Goal: Information Seeking & Learning: Learn about a topic

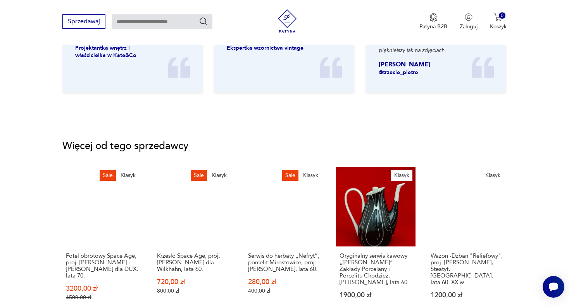
scroll to position [1008, 0]
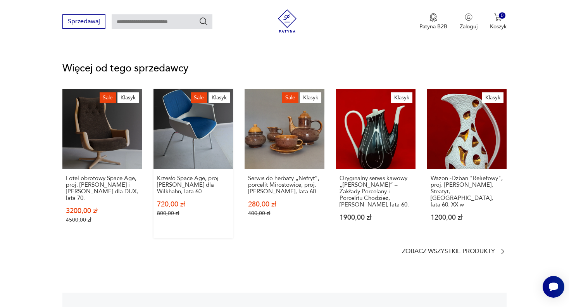
click at [195, 137] on link "Sale Klasyk Krzesło Space Age, proj. [PERSON_NAME] dla Wilkhahn, lata 60. 720,0…" at bounding box center [194, 163] width 80 height 149
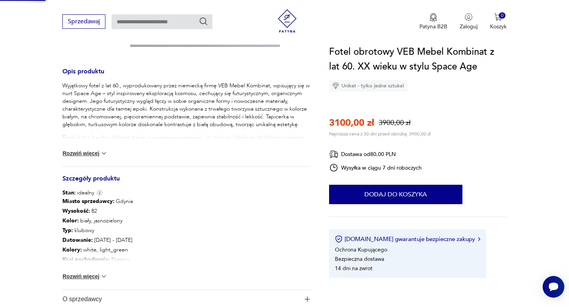
scroll to position [57, 0]
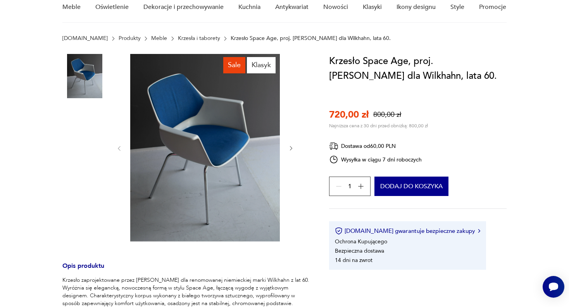
scroll to position [39, 0]
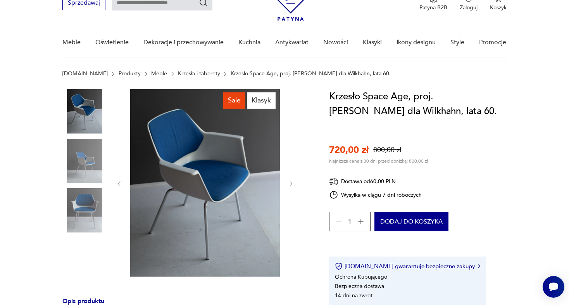
click at [290, 185] on icon "button" at bounding box center [291, 183] width 7 height 7
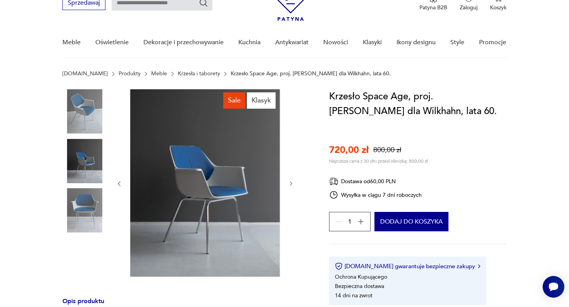
click at [290, 185] on icon "button" at bounding box center [291, 183] width 7 height 7
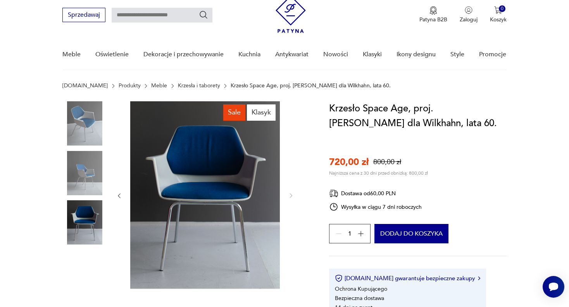
scroll to position [0, 0]
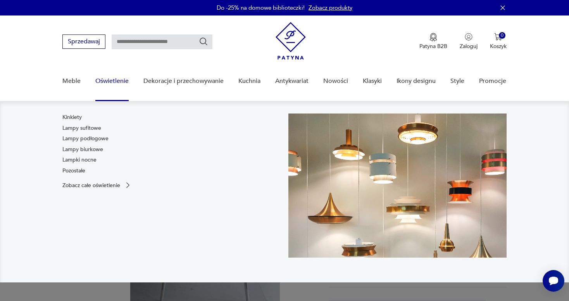
click at [116, 80] on link "Oświetlenie" at bounding box center [111, 81] width 33 height 30
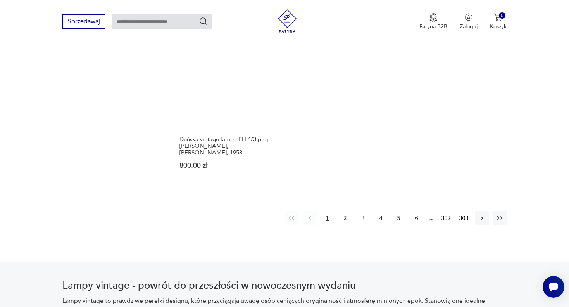
scroll to position [1175, 0]
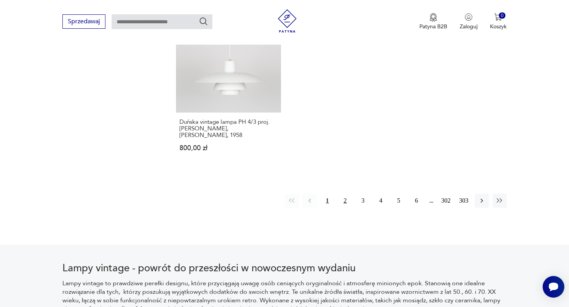
click at [344, 195] on button "2" at bounding box center [346, 201] width 14 height 14
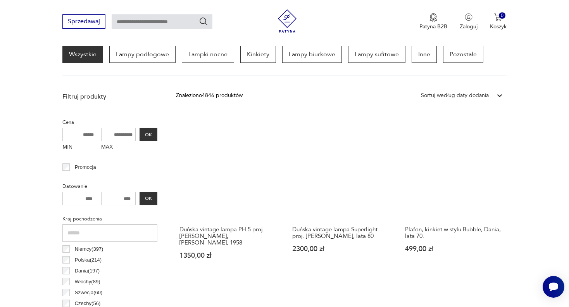
scroll to position [27, 0]
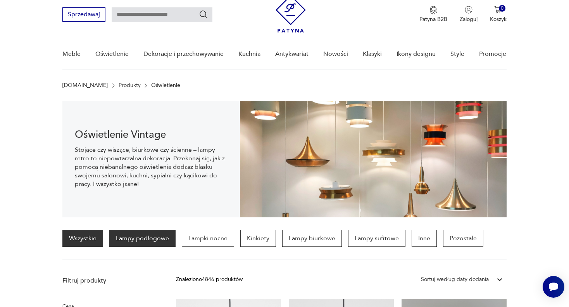
click at [158, 235] on p "Lampy podłogowe" at bounding box center [142, 238] width 66 height 17
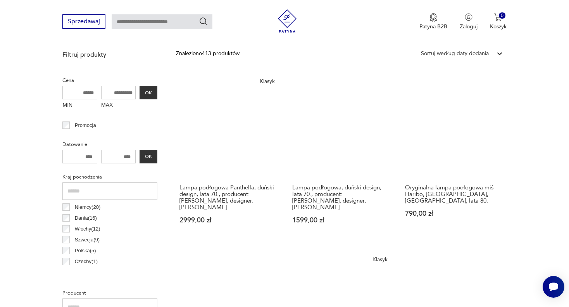
scroll to position [260, 0]
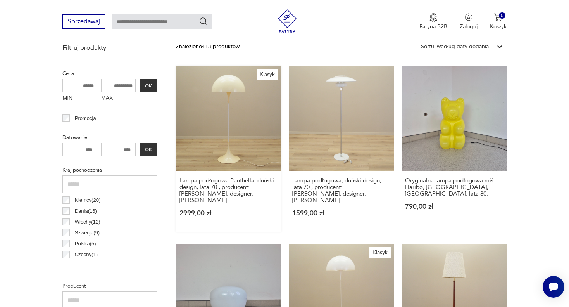
click at [231, 143] on link "Klasyk Lampa podłogowa Panthella, duński design, lata 70., producent: Louis Pou…" at bounding box center [228, 149] width 105 height 166
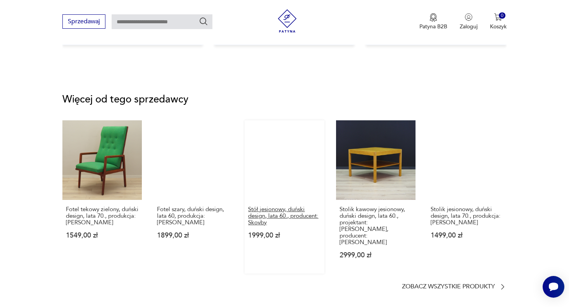
scroll to position [970, 0]
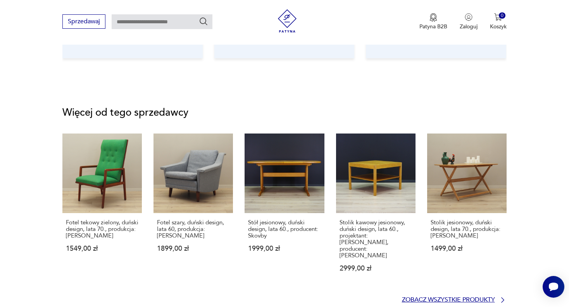
click at [499, 296] on icon at bounding box center [503, 300] width 8 height 8
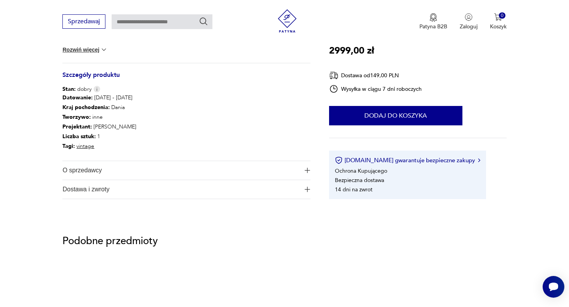
scroll to position [284, 0]
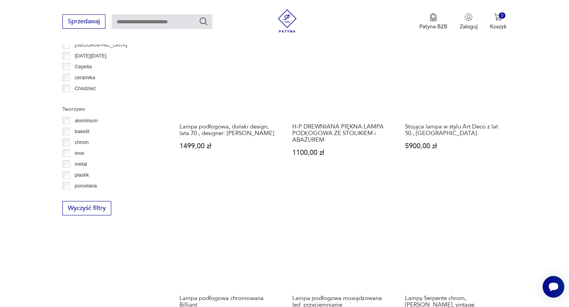
scroll to position [749, 0]
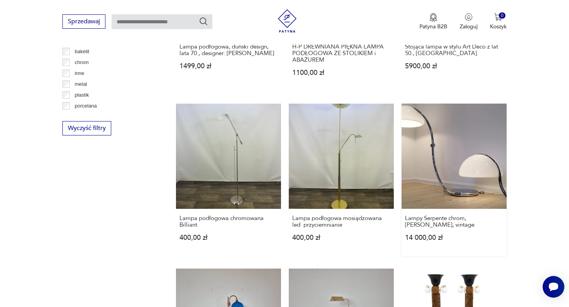
click at [460, 157] on link "Lampy Serpente chrom, E. Martinelli, vintage 14 000,00 zł" at bounding box center [454, 180] width 105 height 152
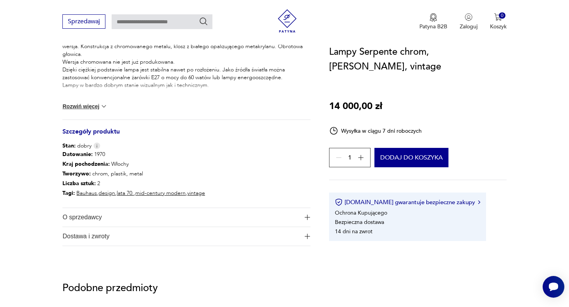
scroll to position [349, 0]
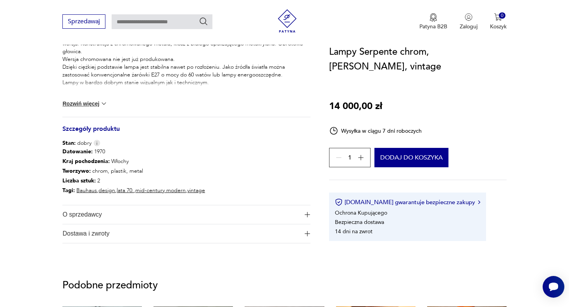
click at [100, 216] on span "O sprzedawcy" at bounding box center [180, 214] width 237 height 19
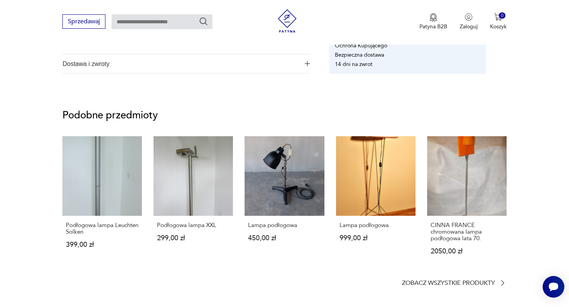
scroll to position [582, 0]
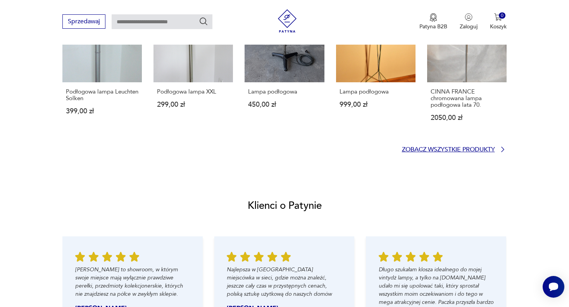
click at [473, 148] on p "Zobacz wszystkie produkty" at bounding box center [448, 149] width 93 height 5
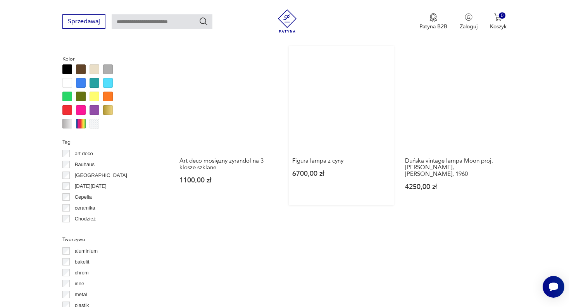
scroll to position [465, 0]
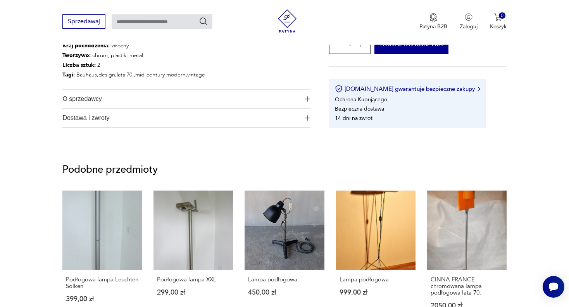
scroll to position [692, 0]
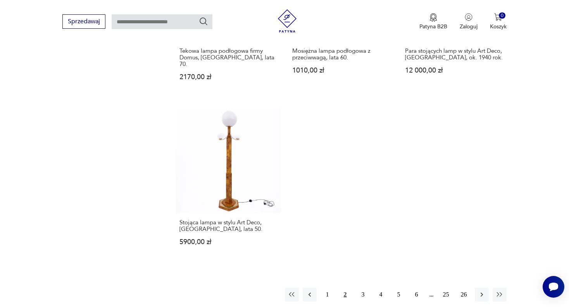
scroll to position [1118, 0]
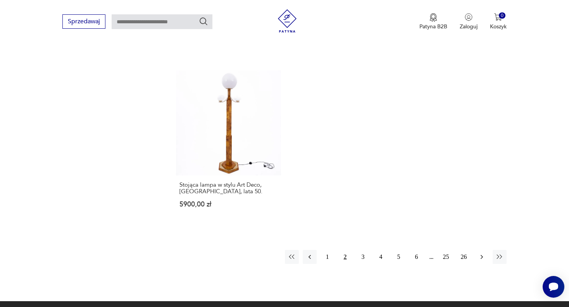
click at [481, 253] on icon "button" at bounding box center [482, 257] width 8 height 8
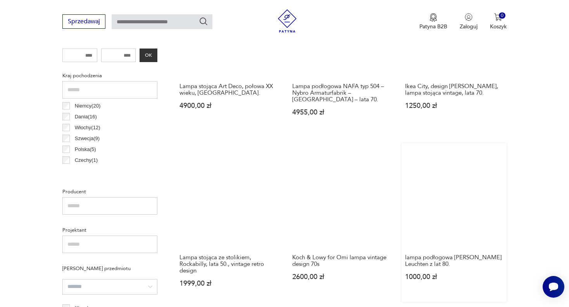
scroll to position [415, 0]
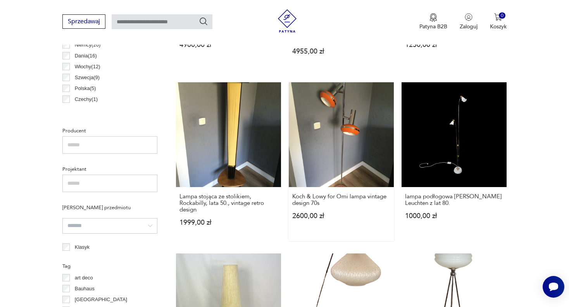
click at [343, 151] on link "Koch & Lowy for Omi lampa vintage design 70s 2600,00 zł" at bounding box center [341, 161] width 105 height 159
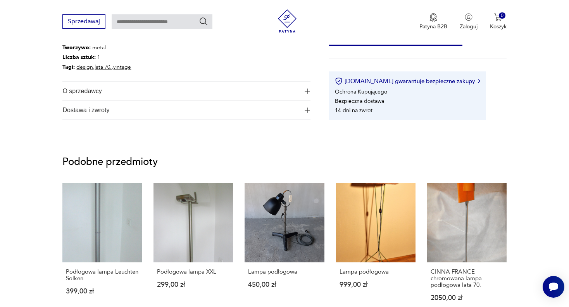
scroll to position [310, 0]
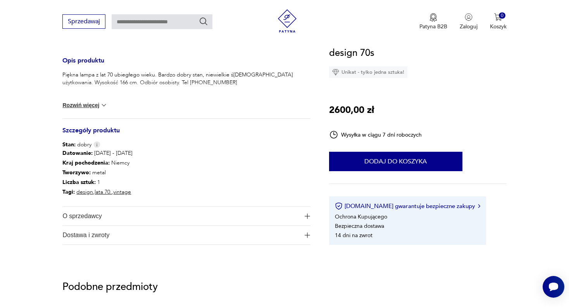
click at [87, 217] on span "O sprzedawcy" at bounding box center [180, 216] width 237 height 19
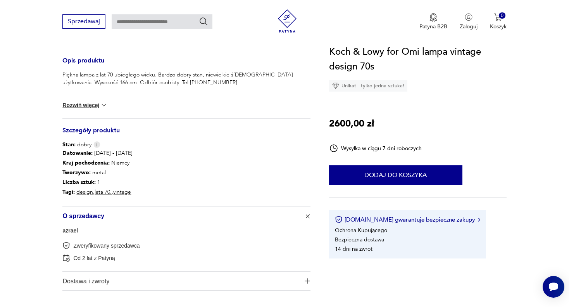
click at [68, 230] on link "azrael" at bounding box center [70, 230] width 16 height 6
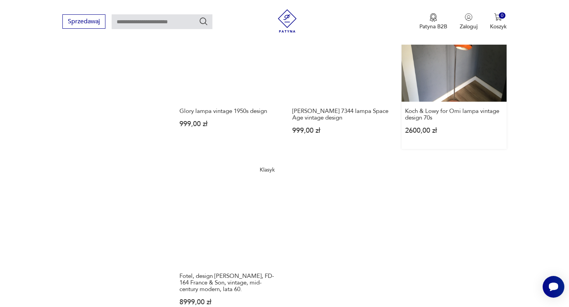
scroll to position [1013, 0]
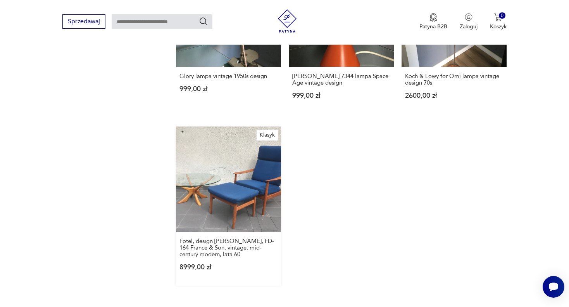
click at [232, 198] on link "Klasyk Fotel, design Arne Vodder, FD-164 France & Son, vintage, mid-century mod…" at bounding box center [228, 205] width 105 height 159
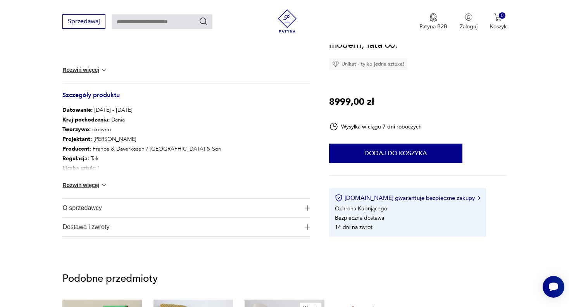
scroll to position [388, 0]
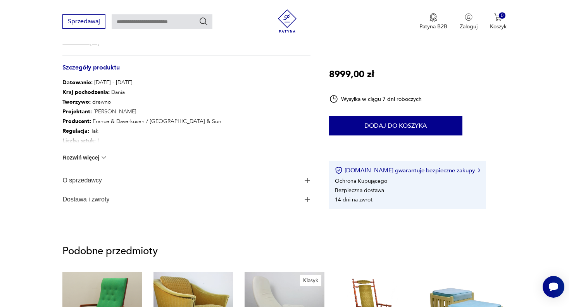
click at [114, 180] on span "O sprzedawcy" at bounding box center [180, 180] width 237 height 19
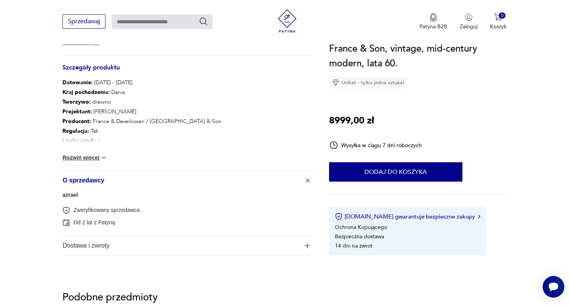
click at [305, 245] on img "button" at bounding box center [307, 245] width 5 height 5
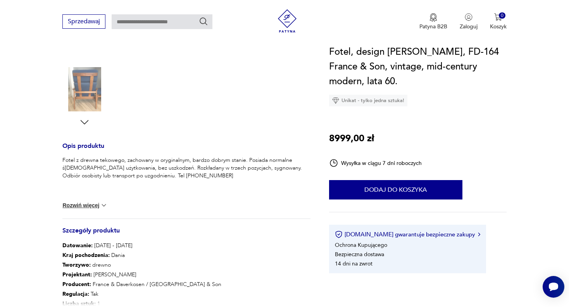
scroll to position [310, 0]
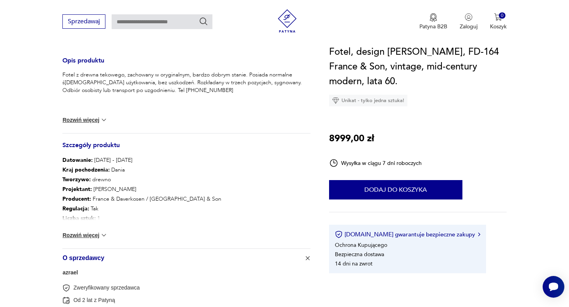
click at [90, 234] on button "Rozwiń więcej" at bounding box center [84, 235] width 45 height 8
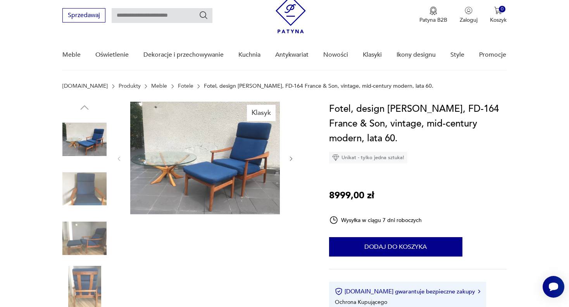
scroll to position [0, 0]
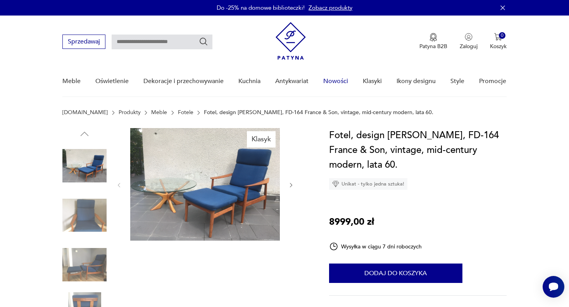
click at [338, 81] on link "Nowości" at bounding box center [335, 81] width 25 height 30
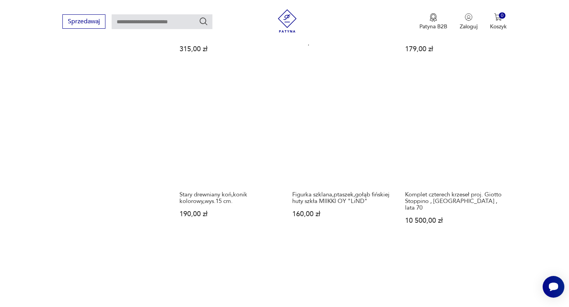
scroll to position [682, 0]
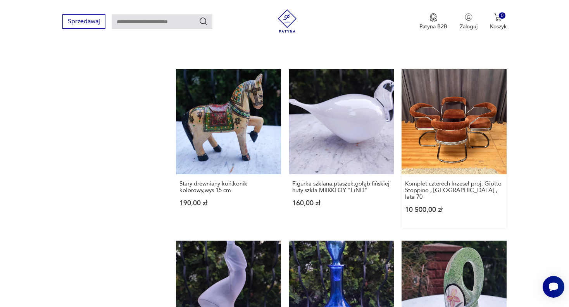
click at [469, 143] on link "Komplet czterech krzeseł proj. Giotto Stoppino , Włochy , lata 70 10 500,00 zł" at bounding box center [454, 148] width 105 height 159
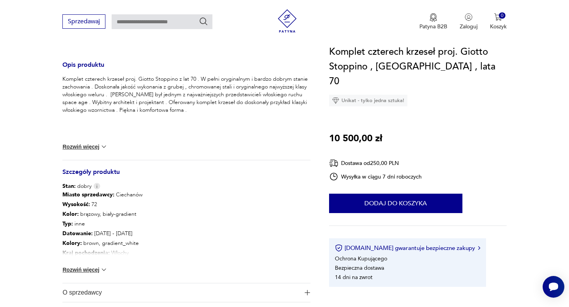
scroll to position [310, 0]
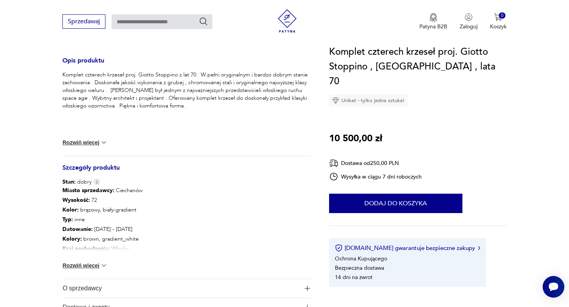
click at [82, 141] on button "Rozwiń więcej" at bounding box center [84, 142] width 45 height 8
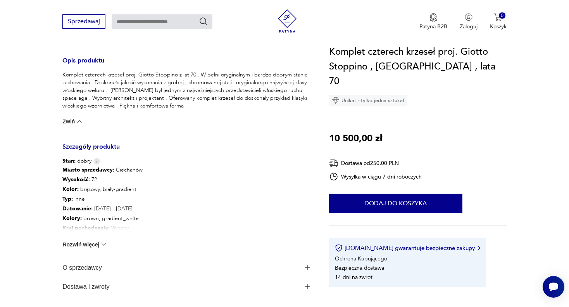
click at [73, 266] on span "O sprzedawcy" at bounding box center [180, 267] width 237 height 19
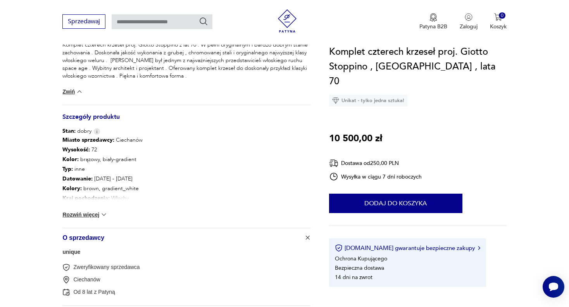
scroll to position [427, 0]
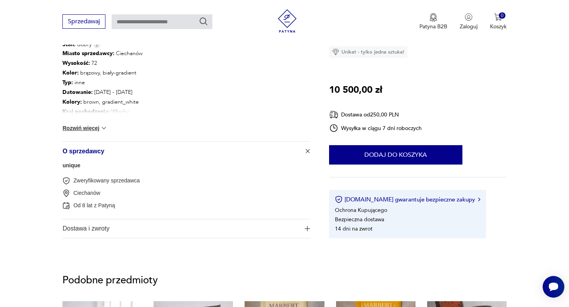
click at [70, 166] on link "unique" at bounding box center [71, 165] width 18 height 6
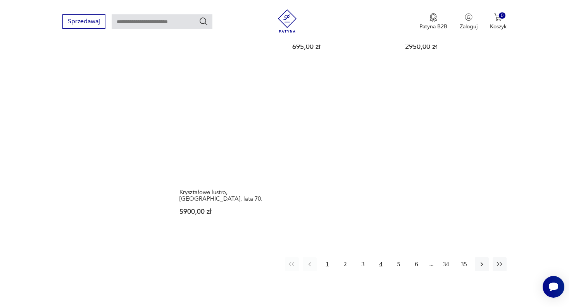
scroll to position [1090, 0]
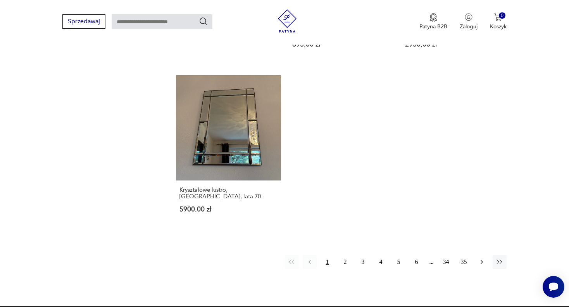
click at [478, 258] on icon "button" at bounding box center [482, 262] width 8 height 8
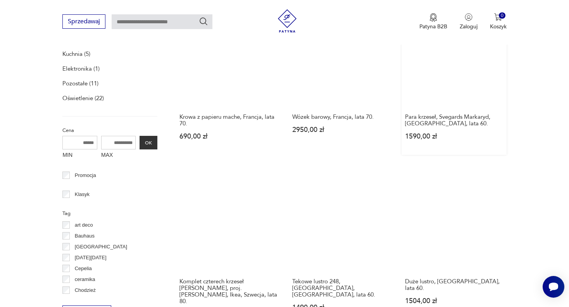
scroll to position [315, 0]
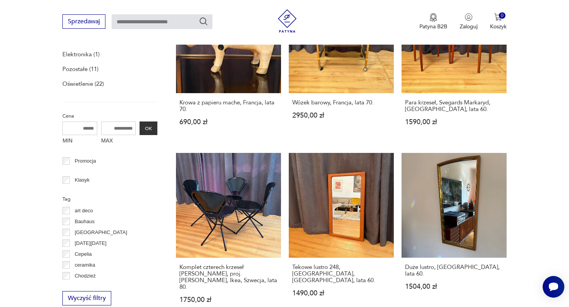
click at [86, 222] on p "Bauhaus" at bounding box center [85, 221] width 20 height 9
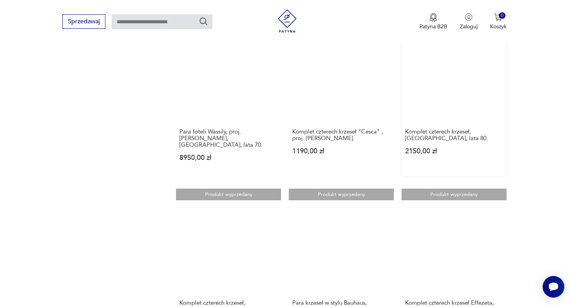
scroll to position [702, 0]
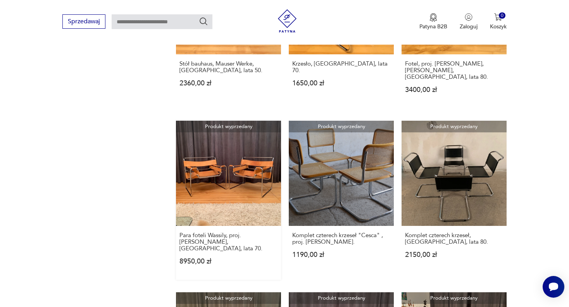
click at [243, 171] on link "Produkt wyprzedany Para foteli Wassily, proj. Marcela Breuera, Włochy, lata 70.…" at bounding box center [228, 200] width 105 height 159
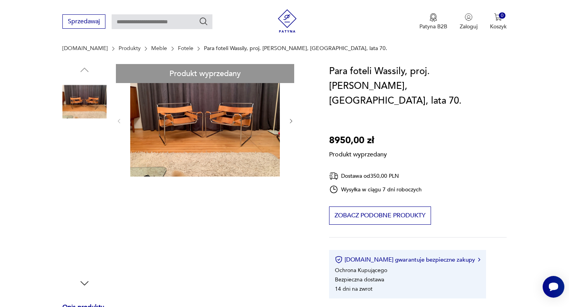
scroll to position [78, 0]
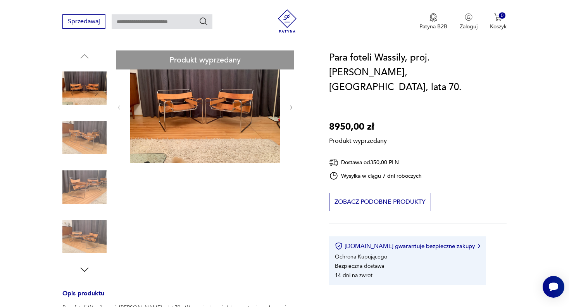
click at [87, 189] on div "Produkt wyprzedany Opis produktu Para foteli Wassily proj. Marcela Breuera z la…" at bounding box center [186, 299] width 248 height 499
click at [293, 105] on div "Produkt wyprzedany Opis produktu Para foteli Wassily proj. Marcela Breuera z la…" at bounding box center [186, 299] width 248 height 499
click at [289, 107] on div "Produkt wyprzedany Opis produktu Para foteli Wassily proj. Marcela Breuera z la…" at bounding box center [186, 299] width 248 height 499
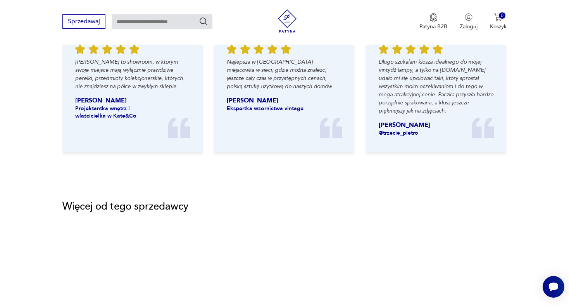
scroll to position [1008, 0]
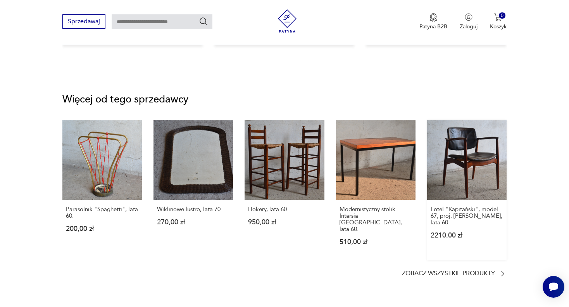
click at [477, 169] on link "Fotel "Kapitański", model 67, proj. E. Buch, lata 60. 2210,00 zł" at bounding box center [467, 190] width 80 height 140
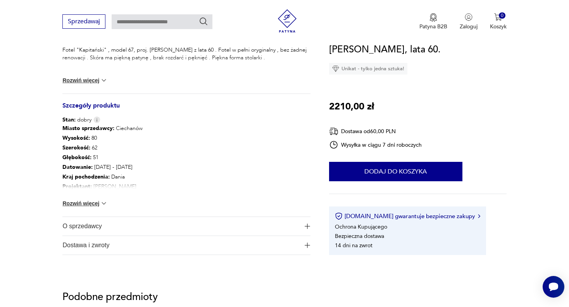
scroll to position [349, 0]
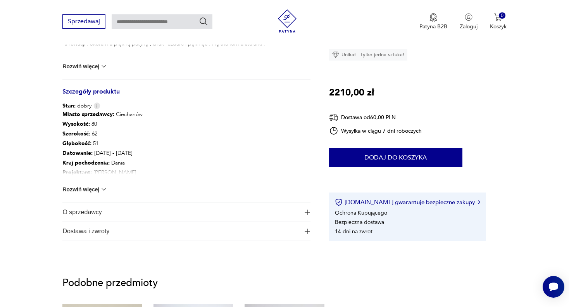
click at [96, 212] on span "O sprzedawcy" at bounding box center [180, 212] width 237 height 19
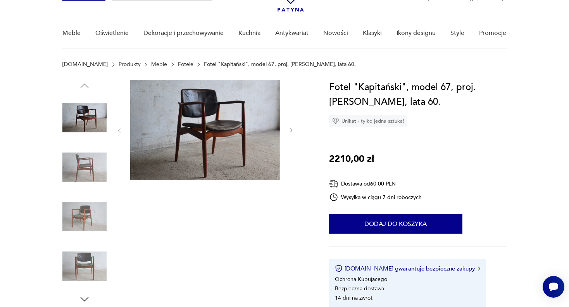
scroll to position [0, 0]
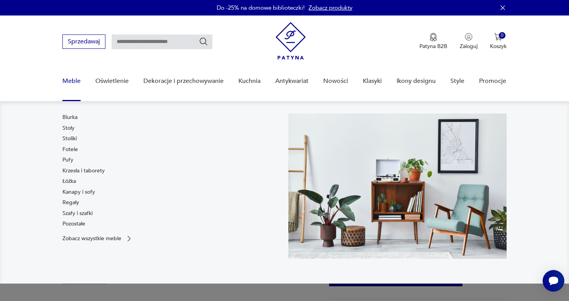
click at [67, 78] on link "Meble" at bounding box center [71, 81] width 18 height 30
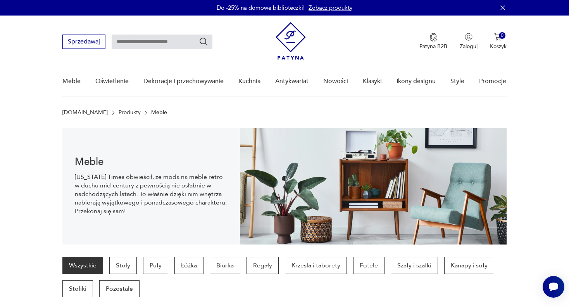
click at [286, 43] on img at bounding box center [291, 41] width 30 height 38
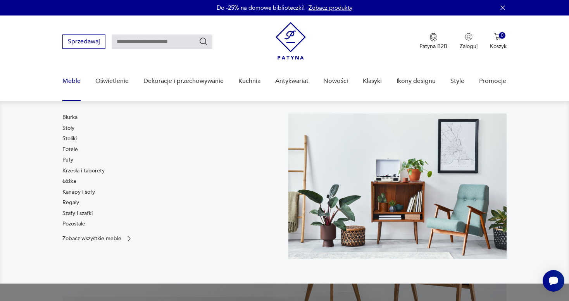
click at [72, 80] on link "Meble" at bounding box center [71, 81] width 18 height 30
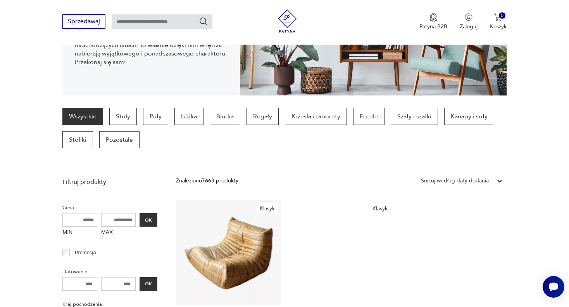
scroll to position [154, 0]
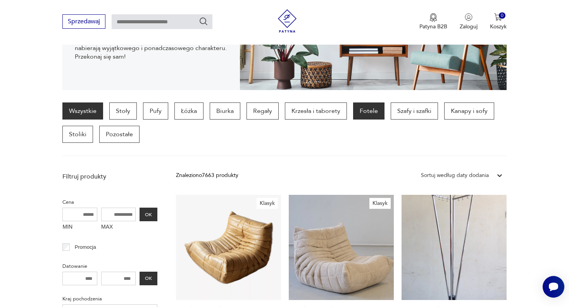
click at [368, 113] on p "Fotele" at bounding box center [368, 110] width 31 height 17
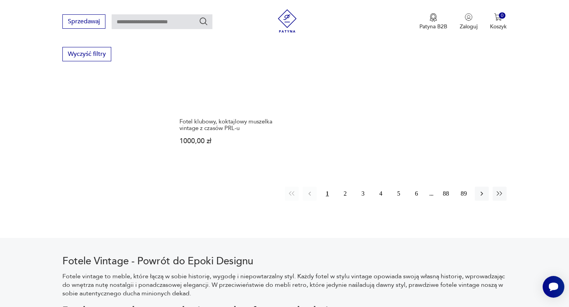
scroll to position [1214, 0]
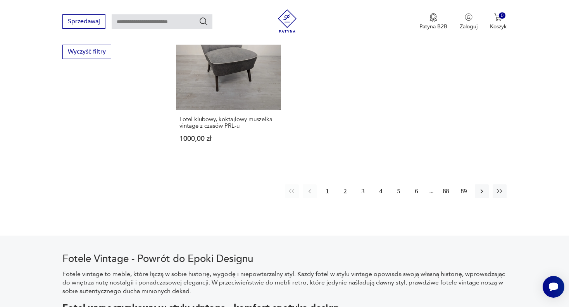
click at [342, 184] on button "2" at bounding box center [346, 191] width 14 height 14
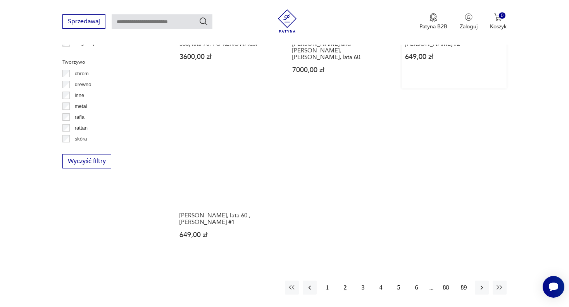
scroll to position [1175, 0]
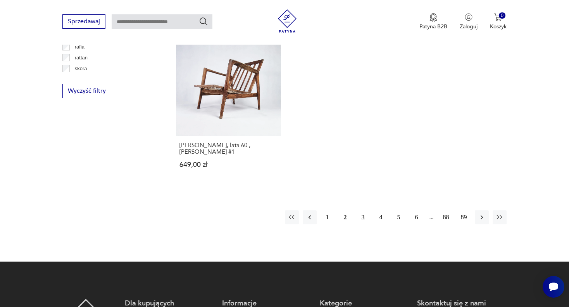
click at [364, 210] on button "3" at bounding box center [363, 217] width 14 height 14
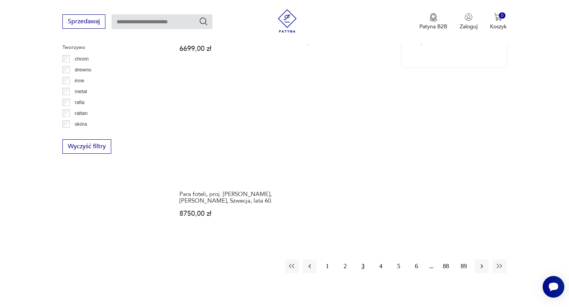
scroll to position [1136, 0]
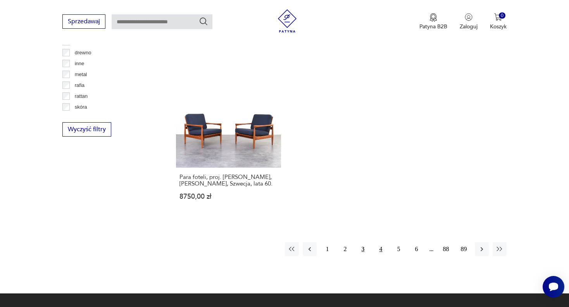
click at [381, 250] on button "4" at bounding box center [381, 249] width 14 height 14
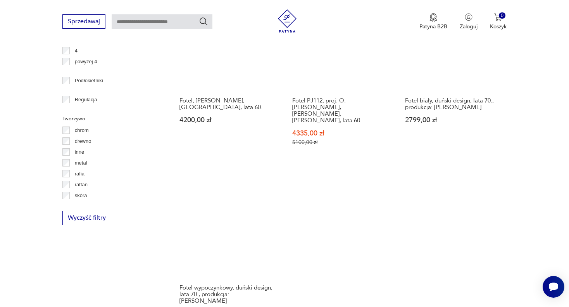
scroll to position [1097, 0]
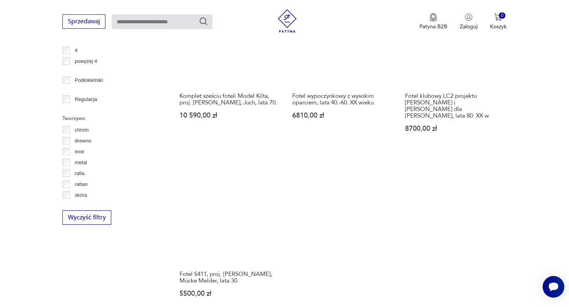
scroll to position [1136, 0]
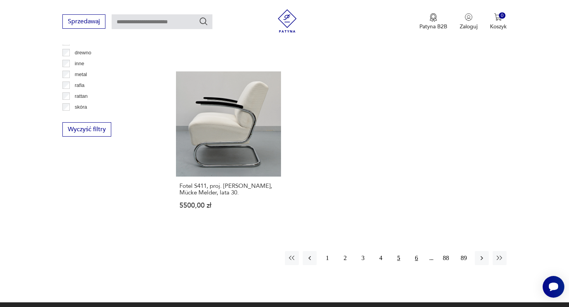
click at [415, 251] on button "6" at bounding box center [417, 258] width 14 height 14
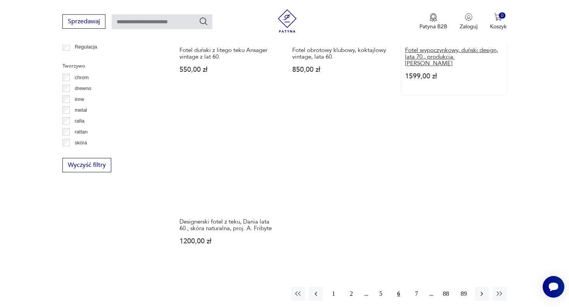
scroll to position [1136, 0]
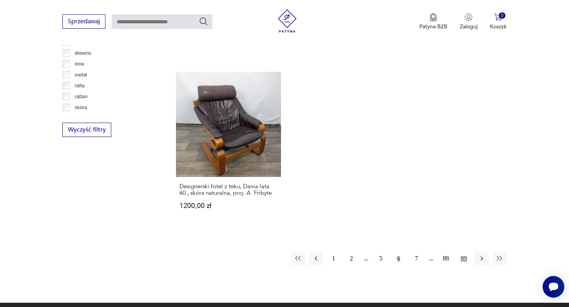
click at [464, 251] on button "89" at bounding box center [464, 258] width 14 height 14
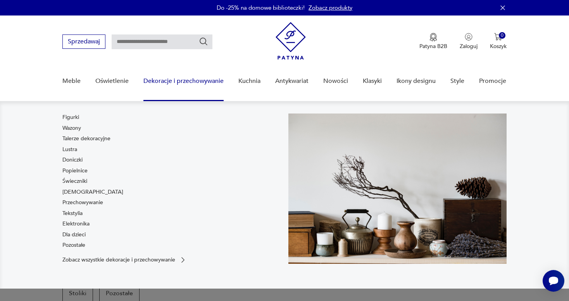
click at [177, 80] on link "Dekoracje i przechowywanie" at bounding box center [183, 81] width 80 height 30
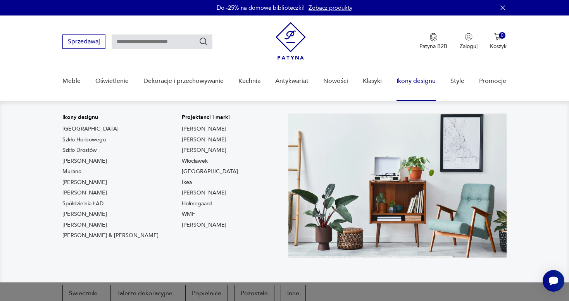
click at [409, 83] on link "Ikony designu" at bounding box center [416, 81] width 39 height 30
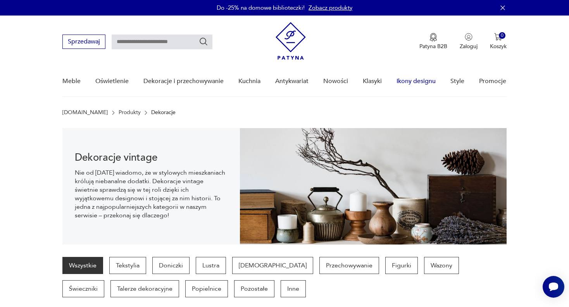
click at [418, 83] on link "Ikony designu" at bounding box center [416, 81] width 39 height 30
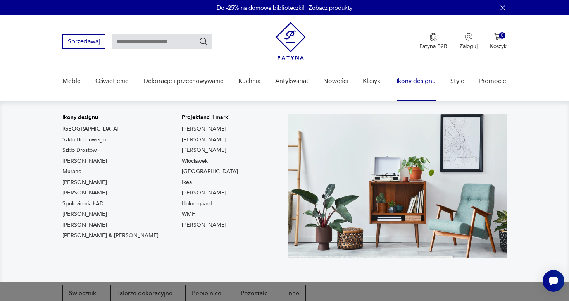
click at [409, 81] on link "Ikony designu" at bounding box center [416, 81] width 39 height 30
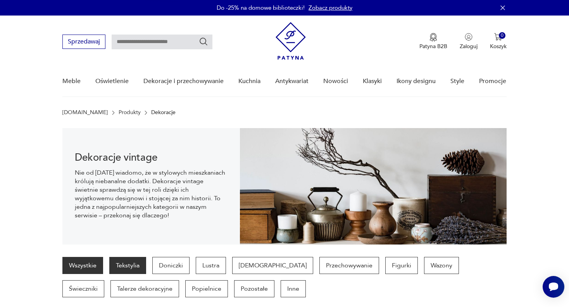
click at [126, 265] on p "Tekstylia" at bounding box center [127, 265] width 37 height 17
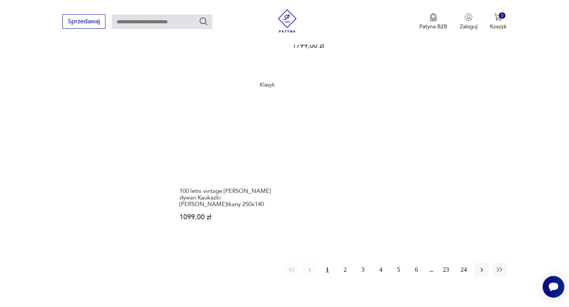
scroll to position [1175, 0]
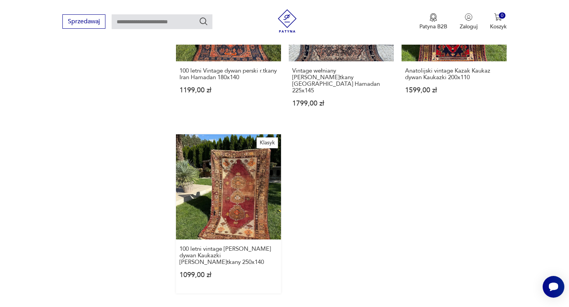
click at [233, 168] on link "Klasyk 100 letni vintage Kazak Kaukaz dywan Kaukazki r.tkany 250x140 1099,00 zł" at bounding box center [228, 213] width 105 height 159
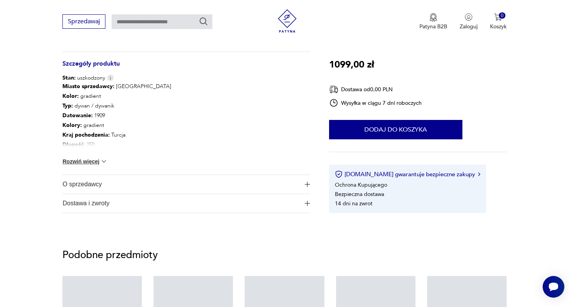
scroll to position [427, 0]
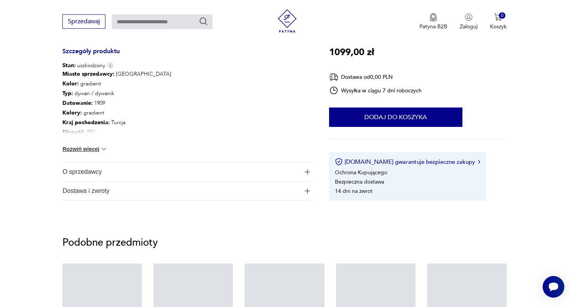
click at [90, 170] on span "O sprzedawcy" at bounding box center [180, 171] width 237 height 19
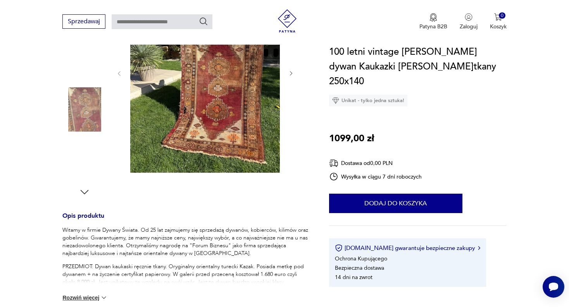
scroll to position [0, 0]
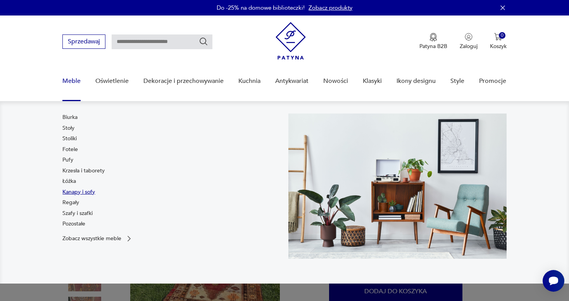
click at [69, 192] on link "Kanapy i sofy" at bounding box center [78, 192] width 33 height 8
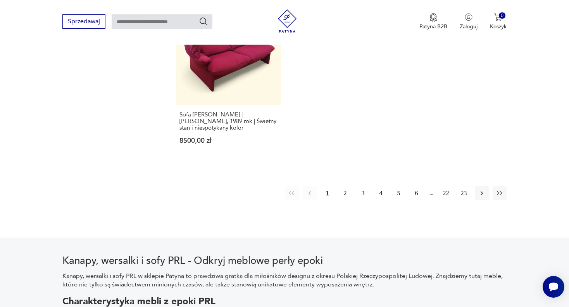
scroll to position [1201, 0]
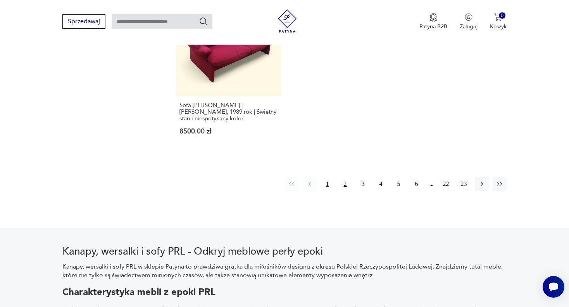
click at [344, 177] on button "2" at bounding box center [346, 184] width 14 height 14
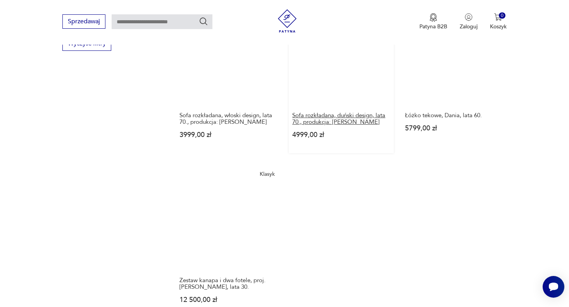
scroll to position [1136, 0]
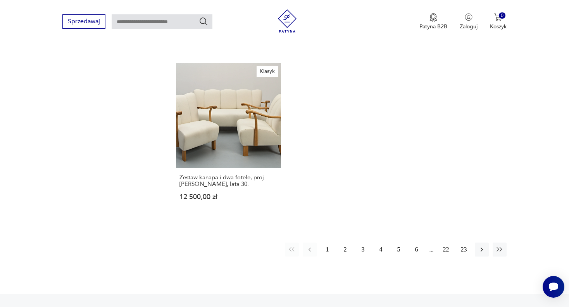
scroll to position [1201, 0]
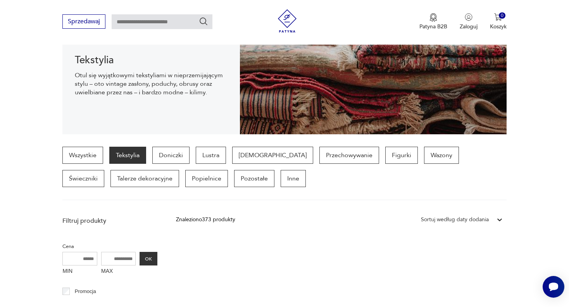
scroll to position [194, 0]
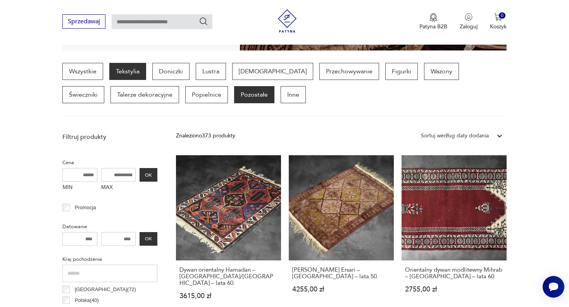
click at [234, 95] on p "Pozostałe" at bounding box center [254, 94] width 40 height 17
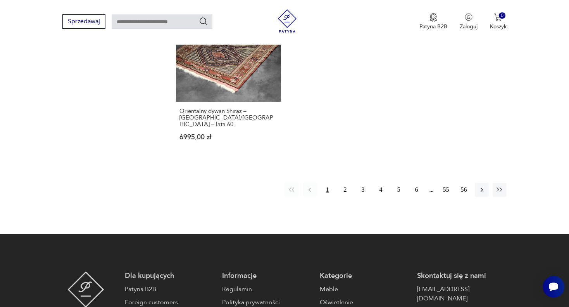
scroll to position [1214, 0]
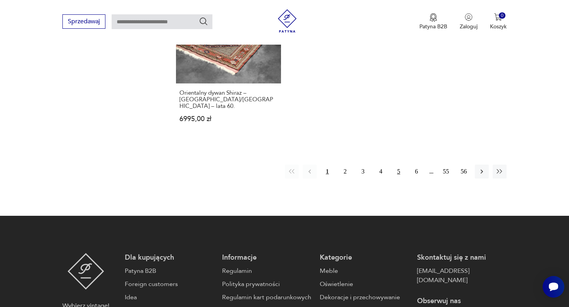
click at [399, 164] on button "5" at bounding box center [399, 171] width 14 height 14
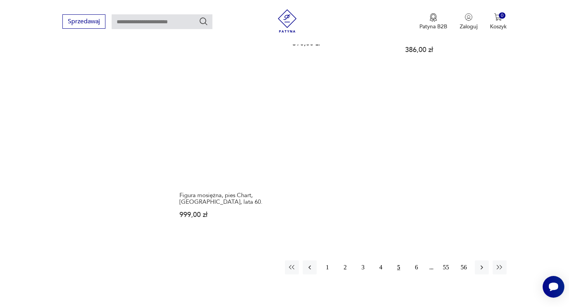
scroll to position [1252, 0]
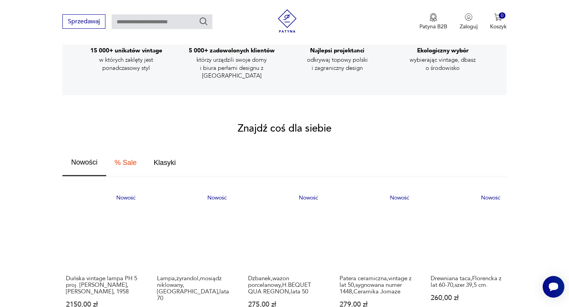
scroll to position [349, 0]
